Goal: Check status: Check status

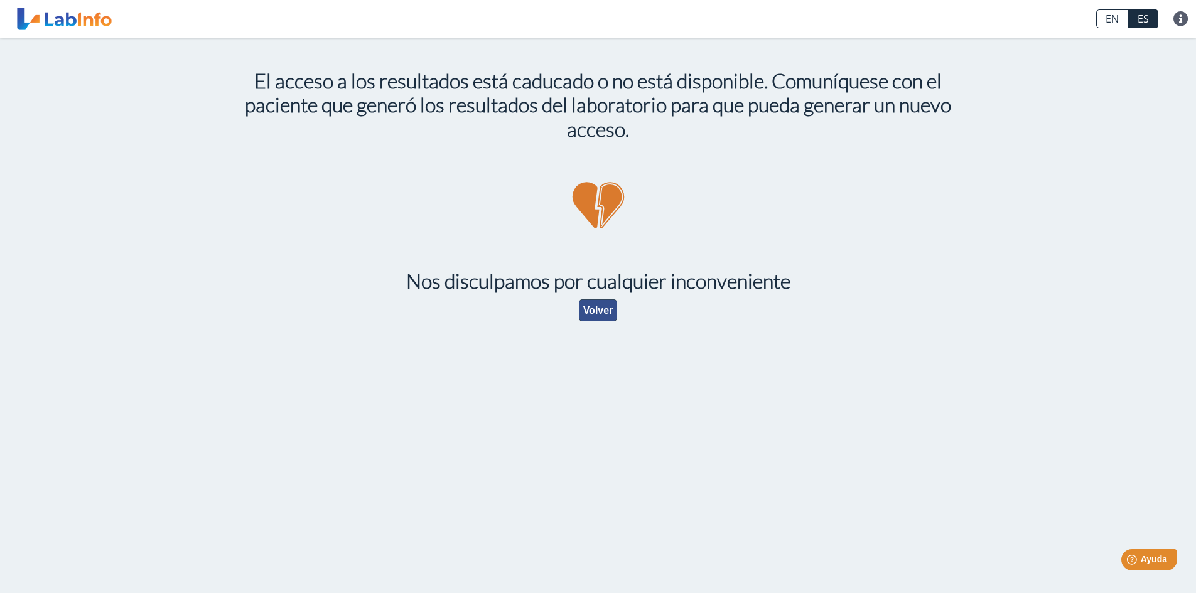
click at [593, 311] on button "Volver" at bounding box center [598, 310] width 39 height 22
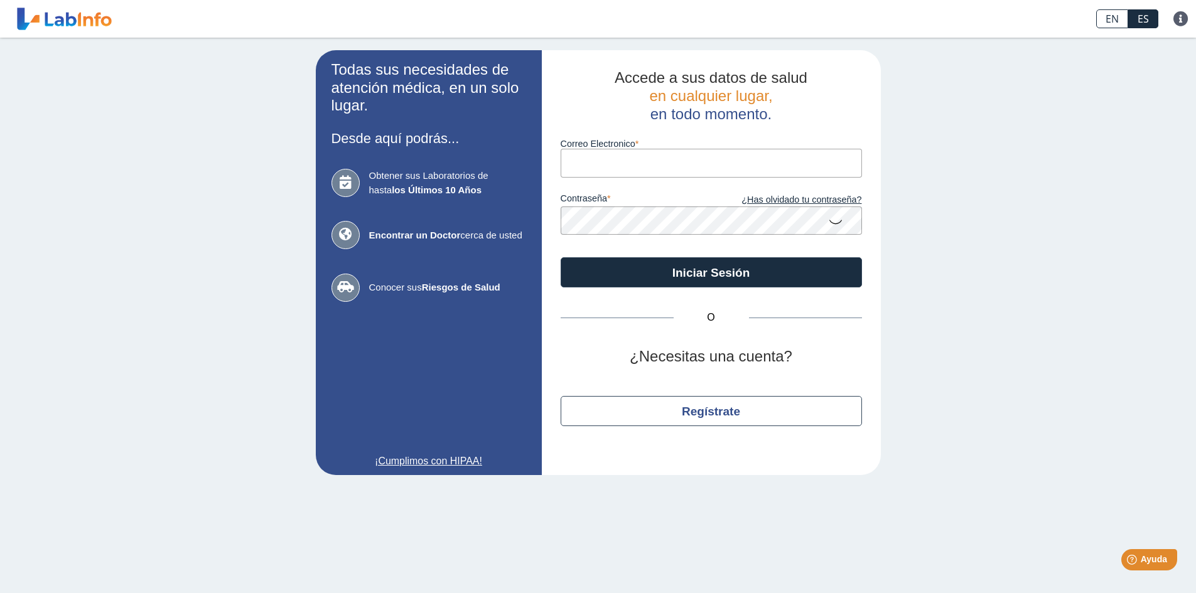
click at [599, 159] on input "Correo Electronico" at bounding box center [711, 163] width 301 height 28
type input "[EMAIL_ADDRESS][DOMAIN_NAME]"
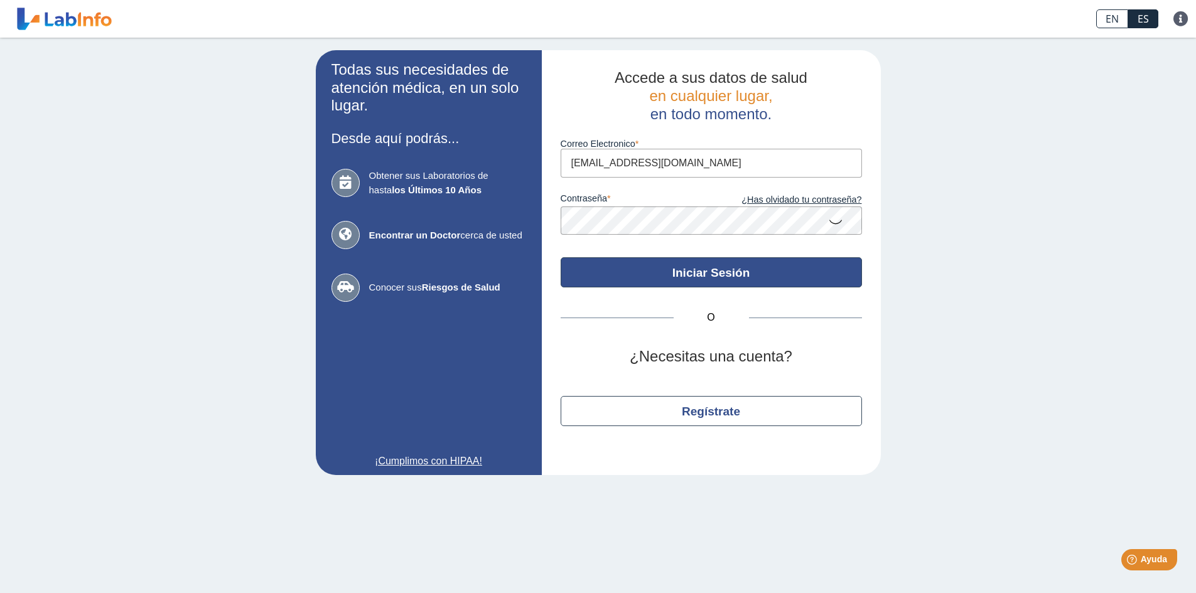
click at [699, 276] on button "Iniciar Sesión" at bounding box center [711, 272] width 301 height 30
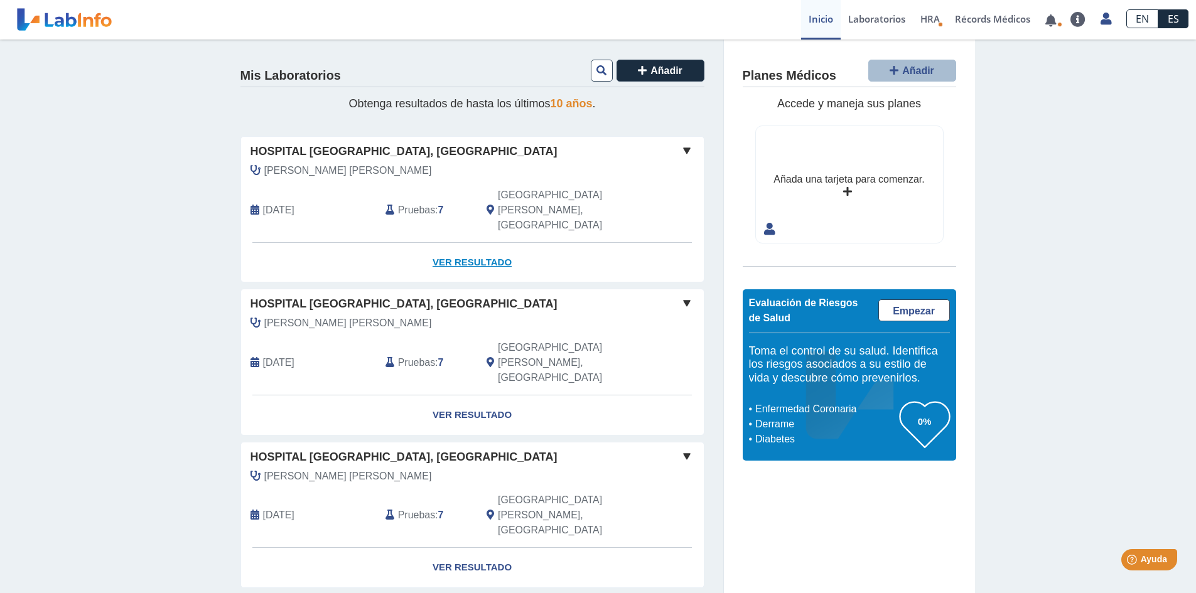
click at [473, 243] on link "Ver Resultado" at bounding box center [472, 263] width 463 height 40
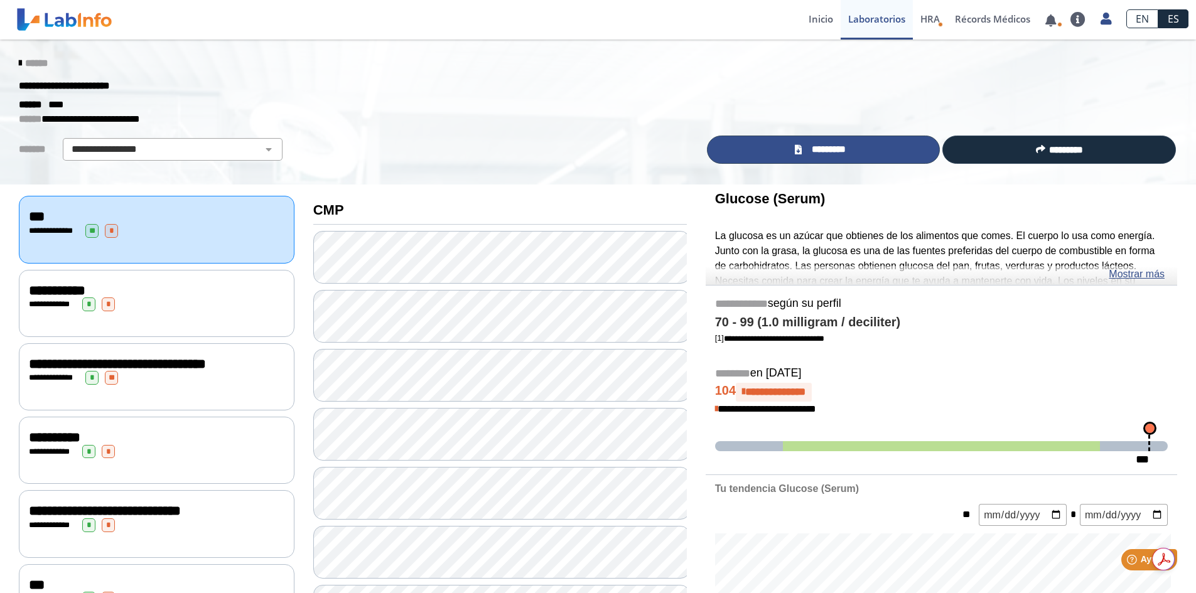
click at [827, 149] on span "*********" at bounding box center [828, 149] width 46 height 14
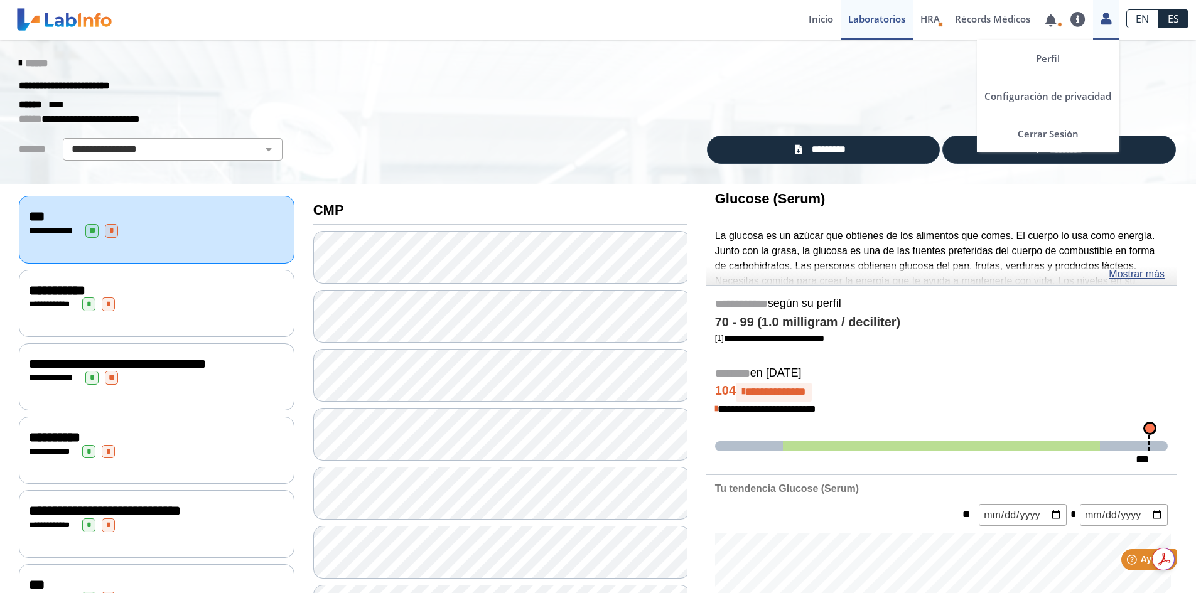
click at [1103, 21] on icon at bounding box center [1105, 18] width 11 height 9
click at [1065, 134] on link "Cerrar Sesión" at bounding box center [1048, 134] width 142 height 38
